Goal: Find specific page/section: Find specific page/section

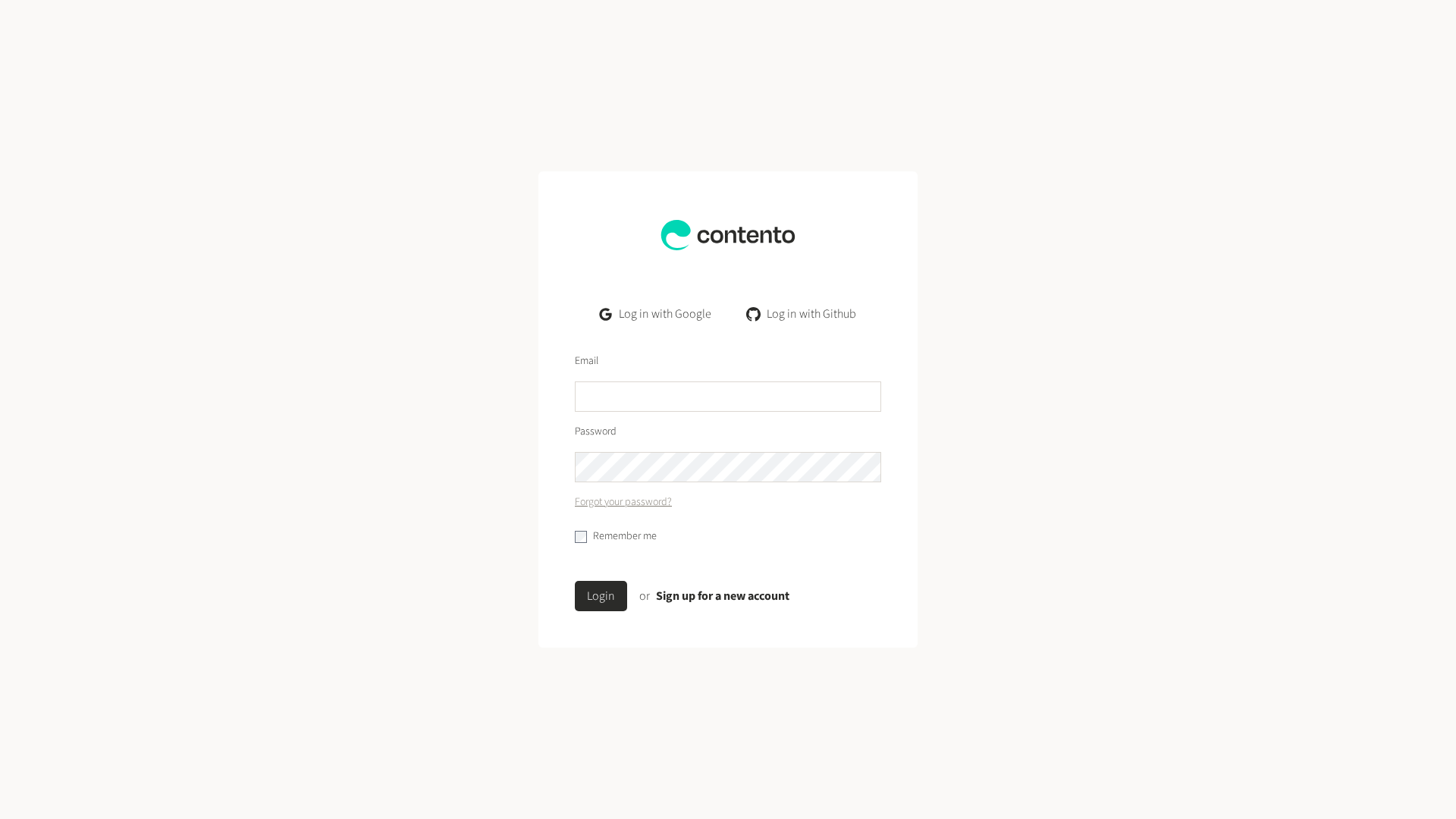
click at [662, 324] on link "Log in with Google" at bounding box center [655, 313] width 136 height 30
click at [660, 311] on link "Log in with Google" at bounding box center [655, 313] width 136 height 30
click at [666, 321] on link "Log in with Google" at bounding box center [655, 313] width 136 height 30
click at [666, 319] on link "Log in with Google" at bounding box center [655, 313] width 136 height 30
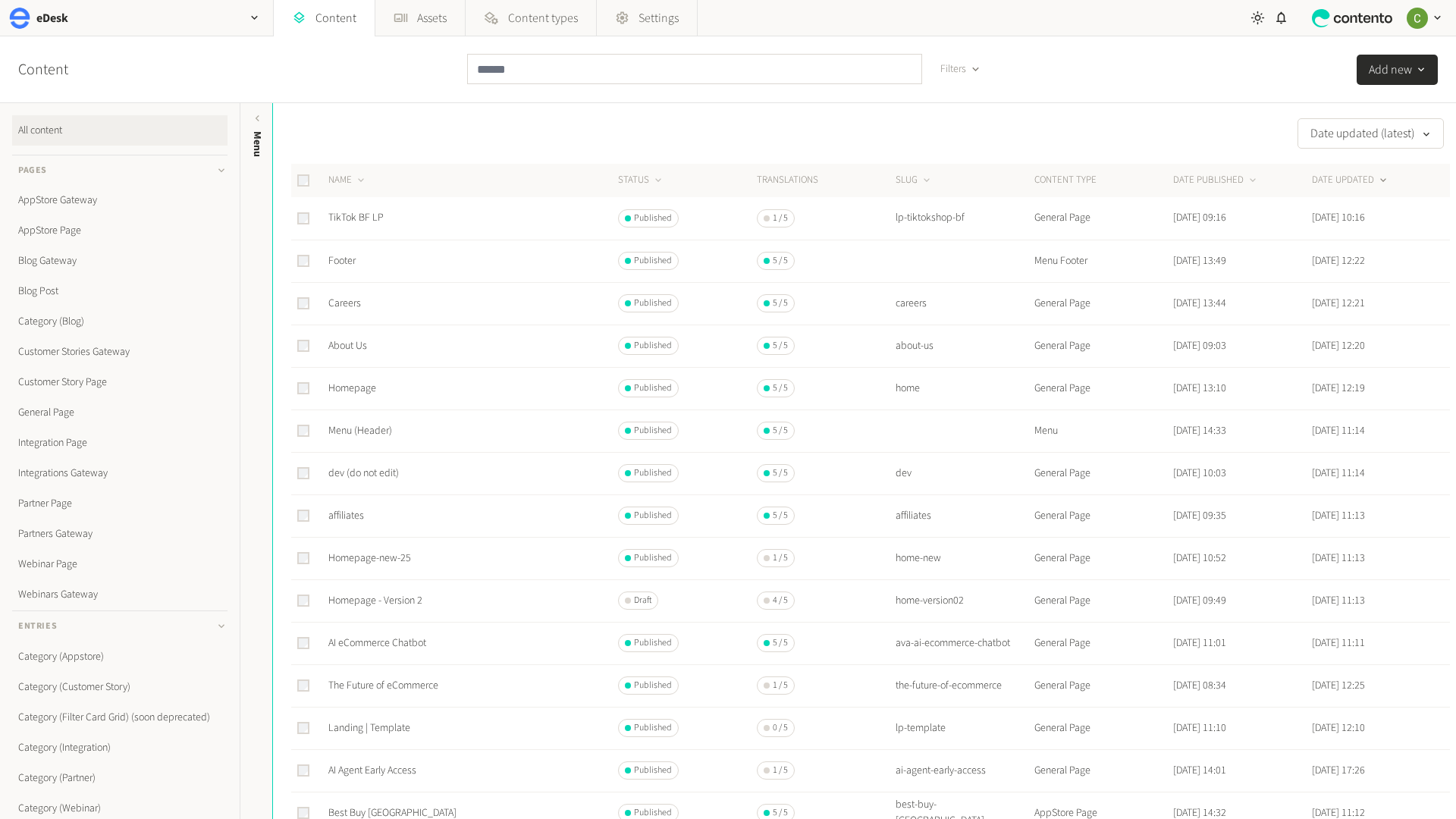
click at [970, 24] on nav "eDesk Content Assets Content types Settings" at bounding box center [619, 18] width 1238 height 36
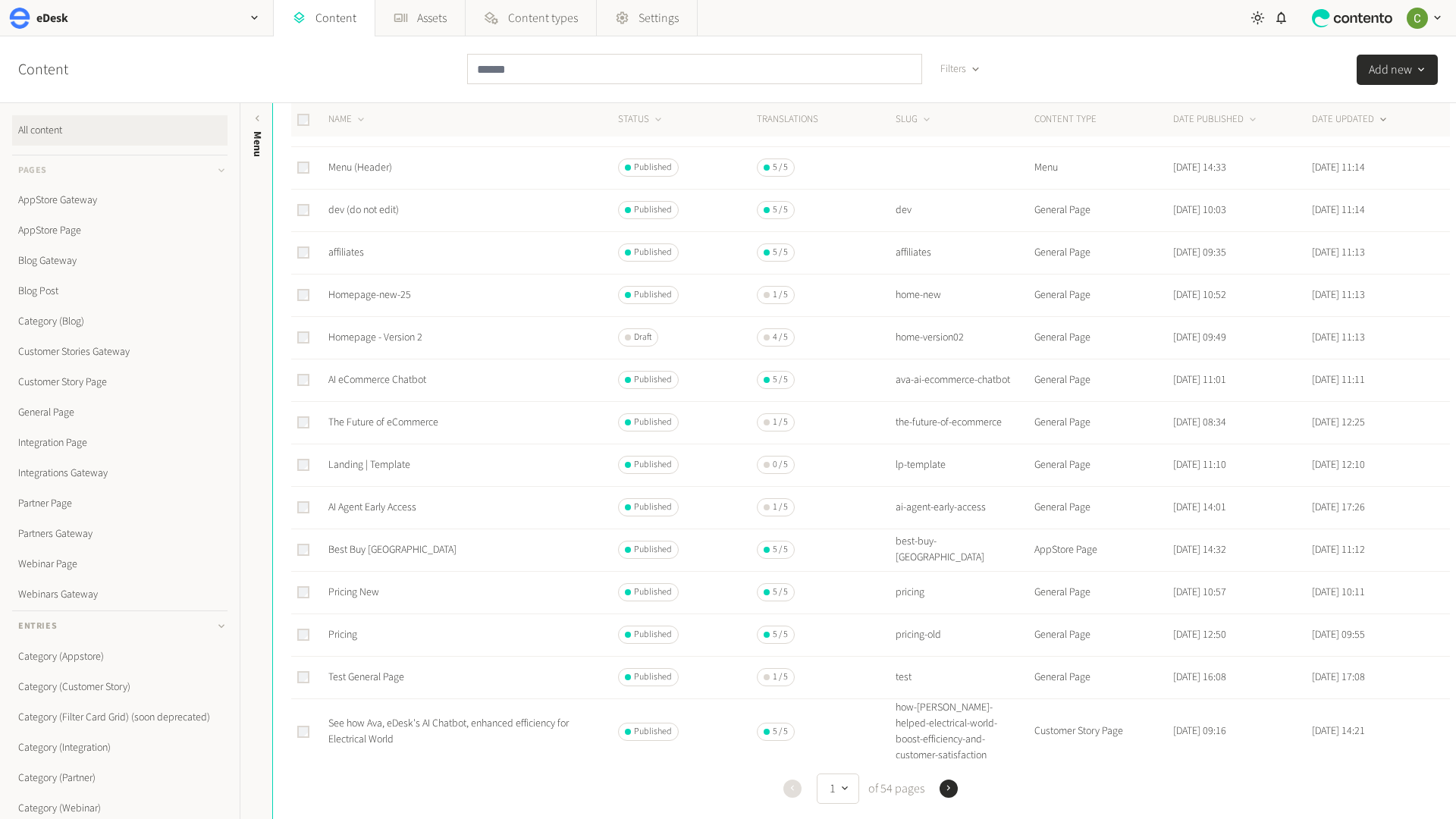
click at [216, 166] on icon at bounding box center [222, 171] width 12 height 12
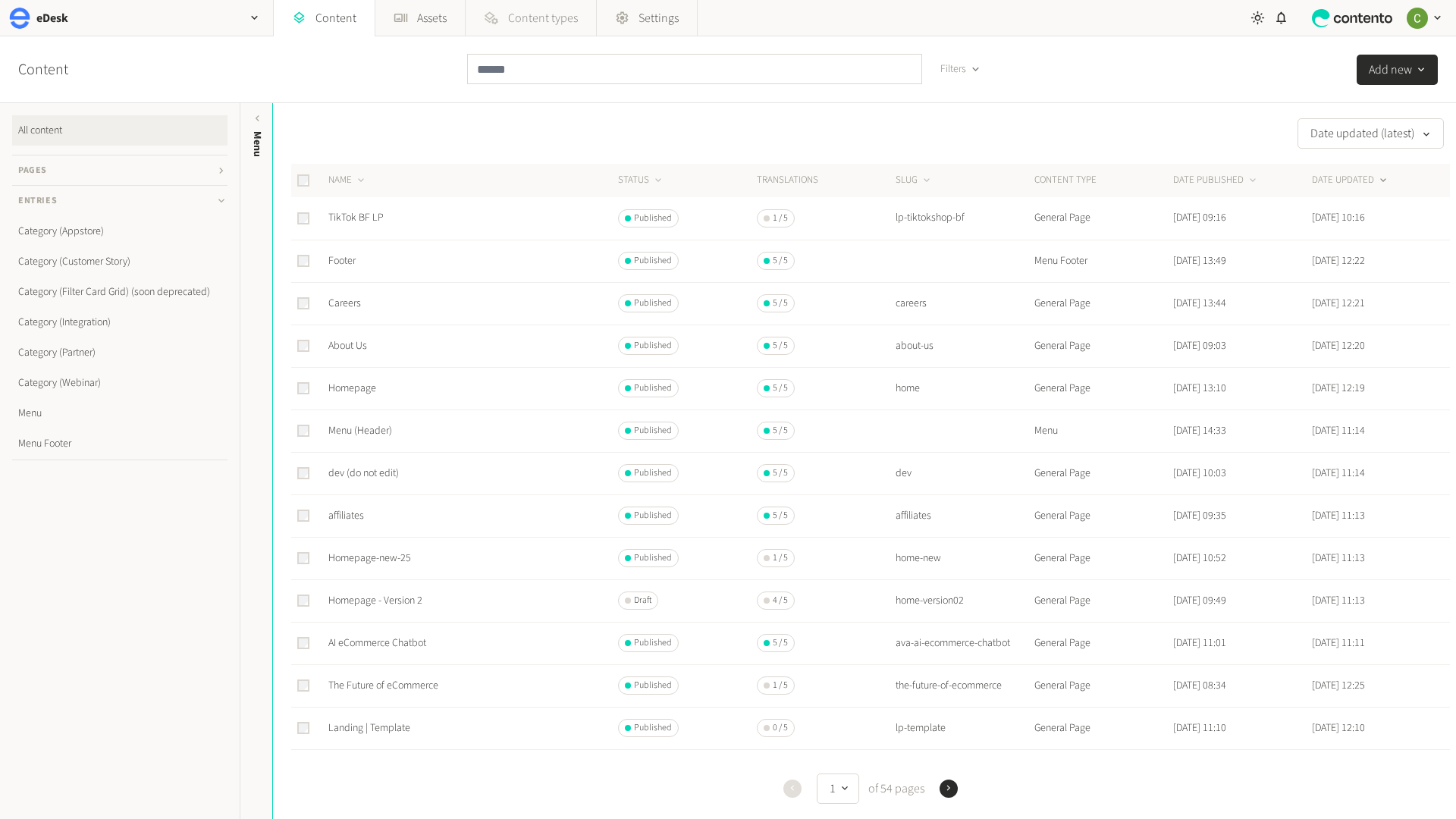
click at [528, 18] on span "Content types" at bounding box center [543, 18] width 70 height 18
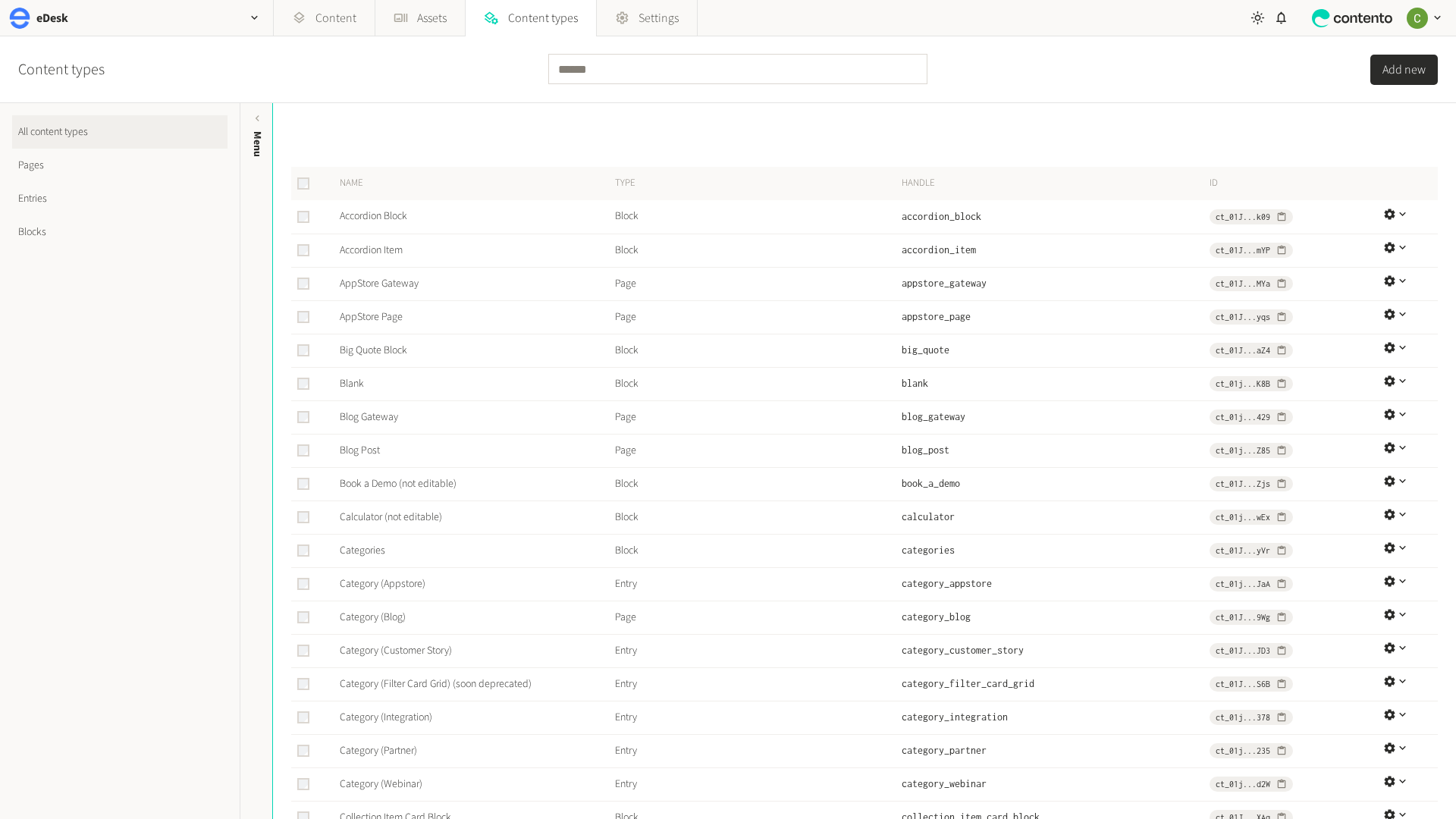
scroll to position [110, 0]
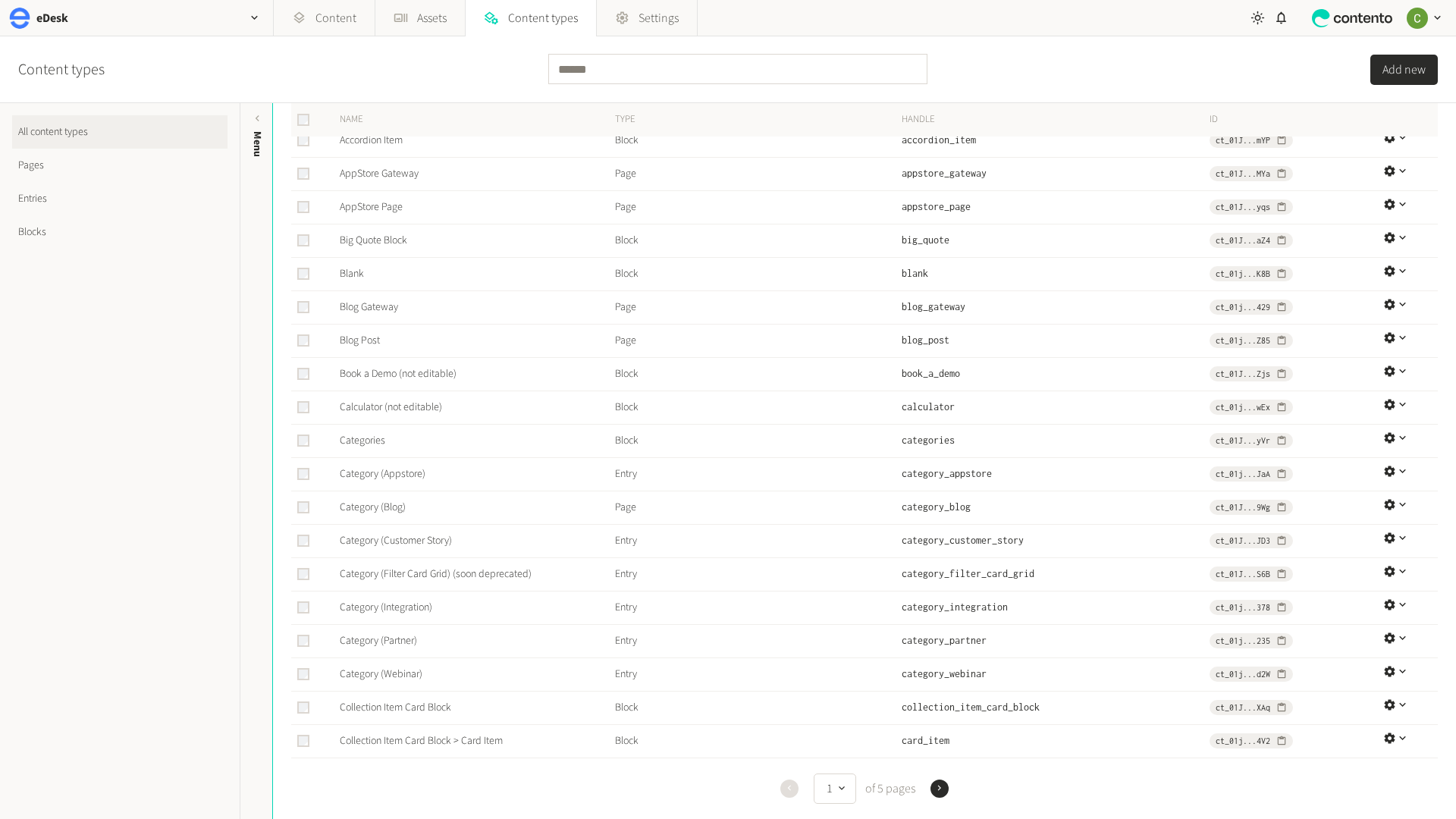
click at [935, 781] on button "Next" at bounding box center [939, 788] width 18 height 18
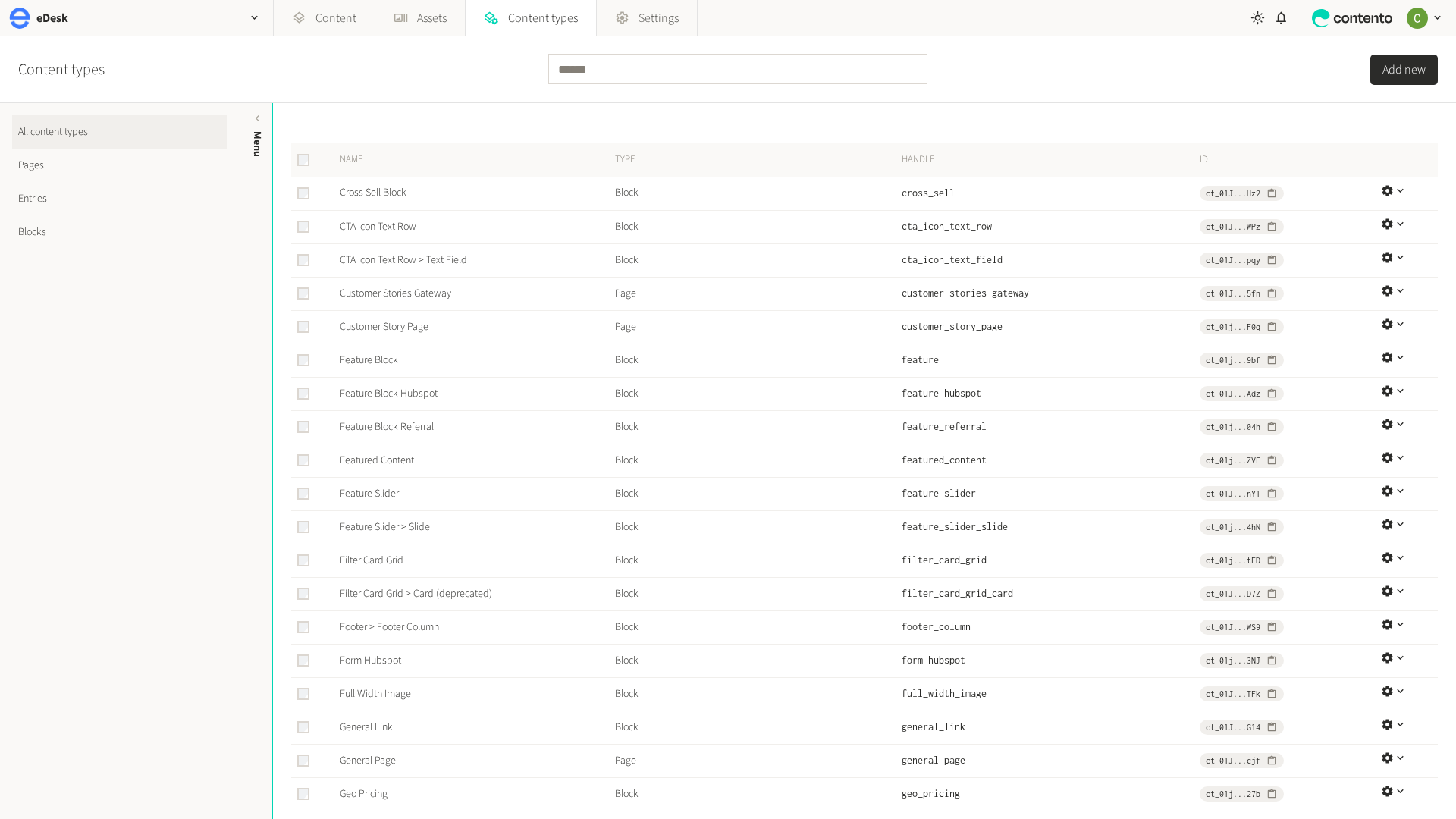
scroll to position [110, 0]
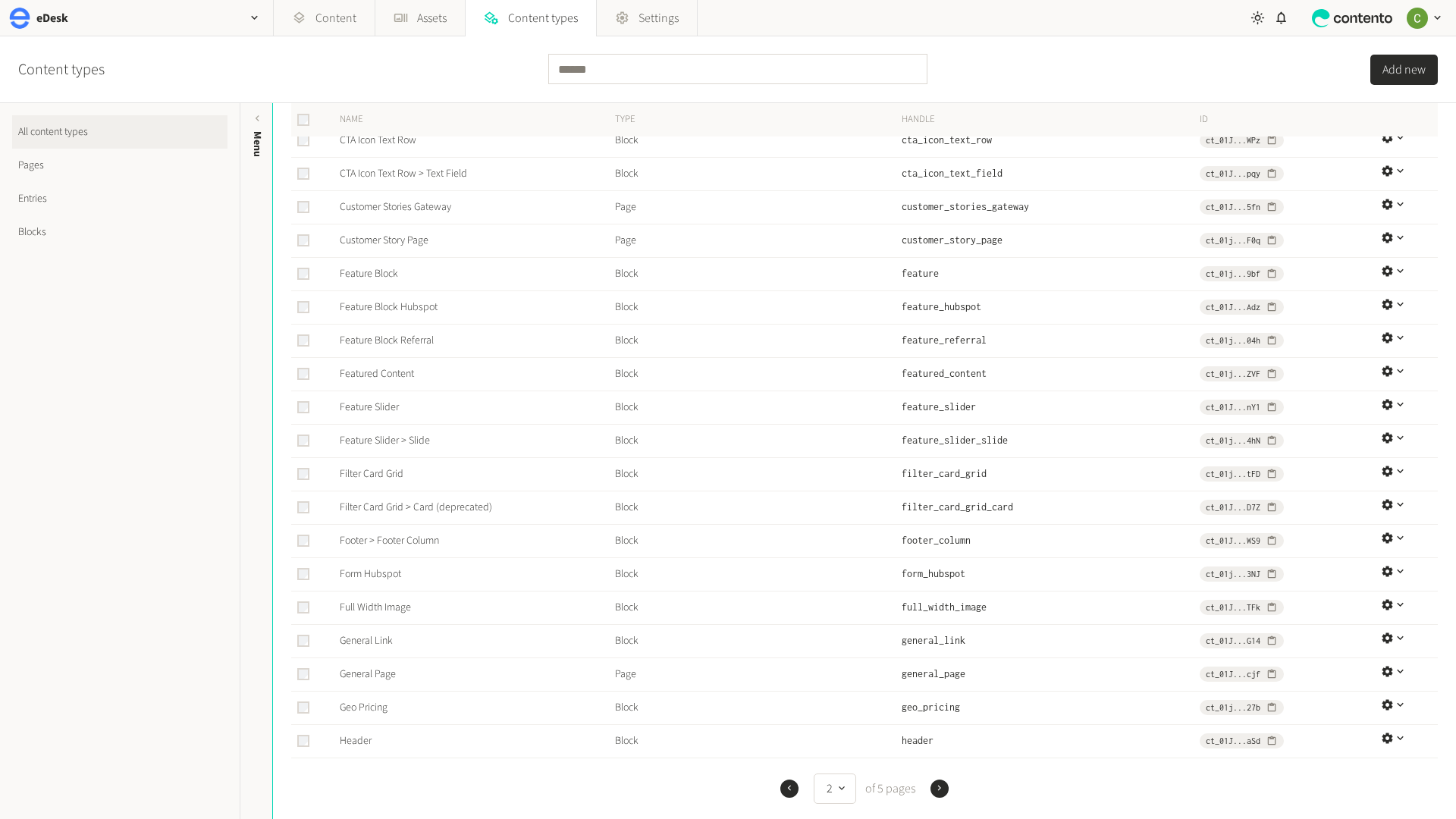
click at [937, 785] on icon "button" at bounding box center [939, 788] width 11 height 11
